Goal: Information Seeking & Learning: Learn about a topic

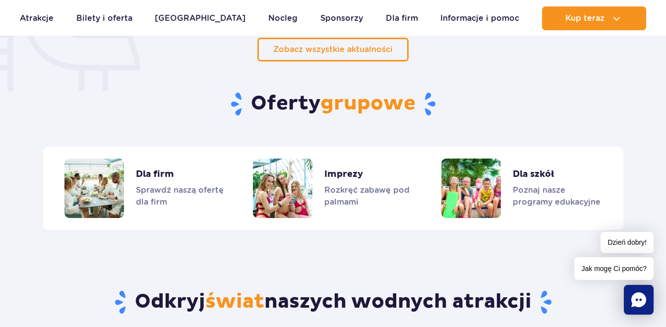
scroll to position [793, 0]
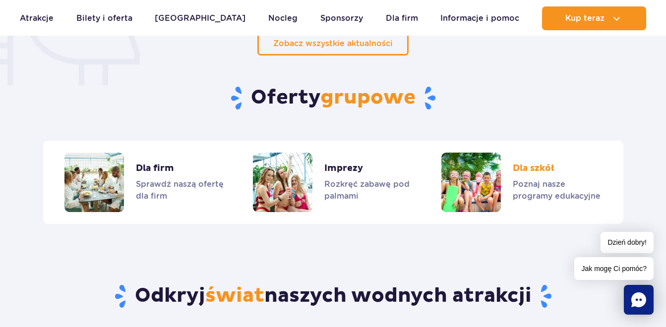
click at [472, 180] on link "Dla szkół" at bounding box center [521, 183] width 160 height 60
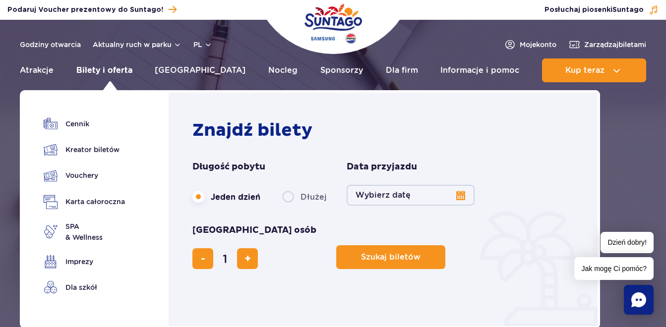
click at [122, 69] on link "Bilety i oferta" at bounding box center [104, 71] width 56 height 24
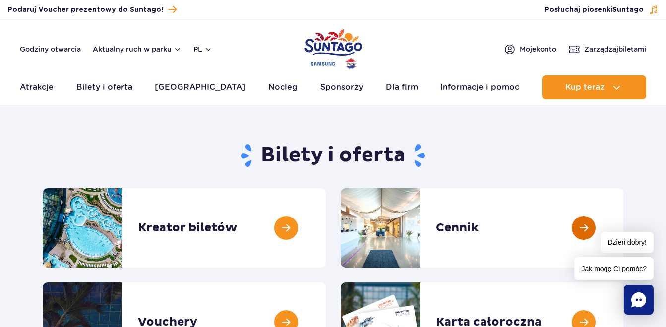
click at [623, 225] on link at bounding box center [623, 227] width 0 height 79
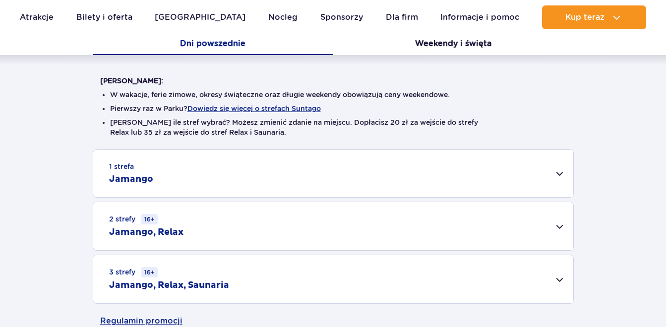
scroll to position [248, 0]
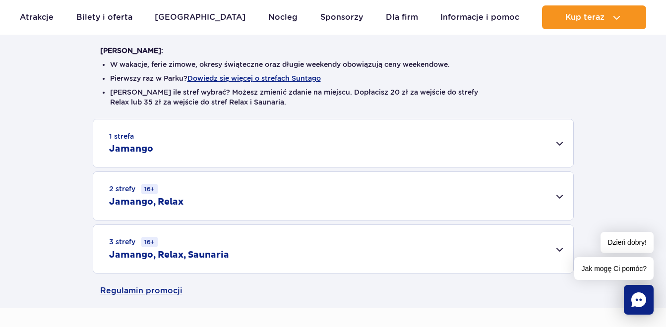
click at [555, 140] on div "1 strefa Jamango" at bounding box center [333, 144] width 480 height 48
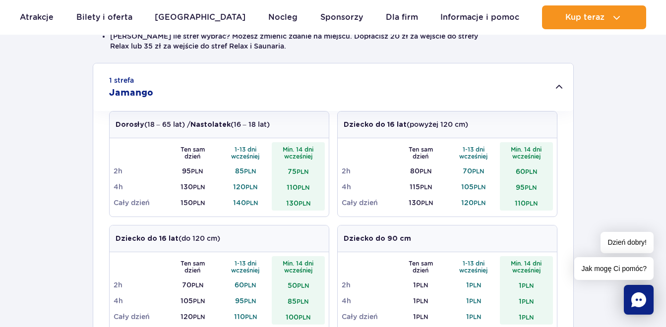
scroll to position [298, 0]
